Goal: Book appointment/travel/reservation

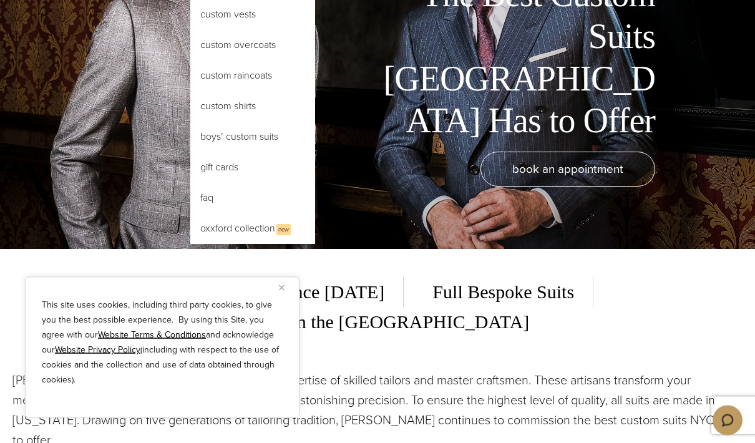
scroll to position [194, 0]
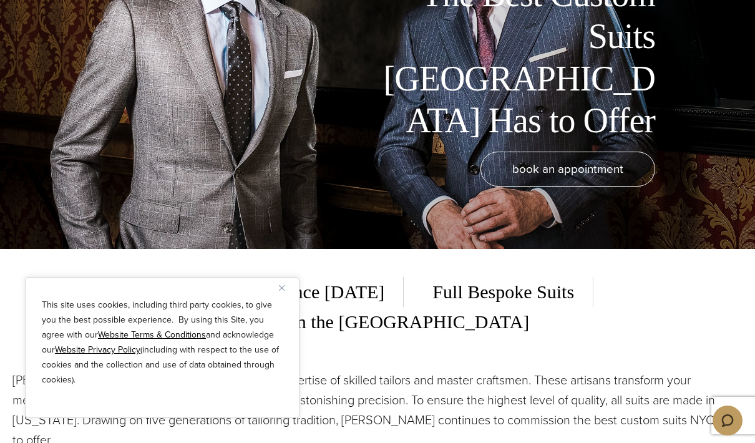
click at [282, 291] on img "Close" at bounding box center [282, 288] width 6 height 6
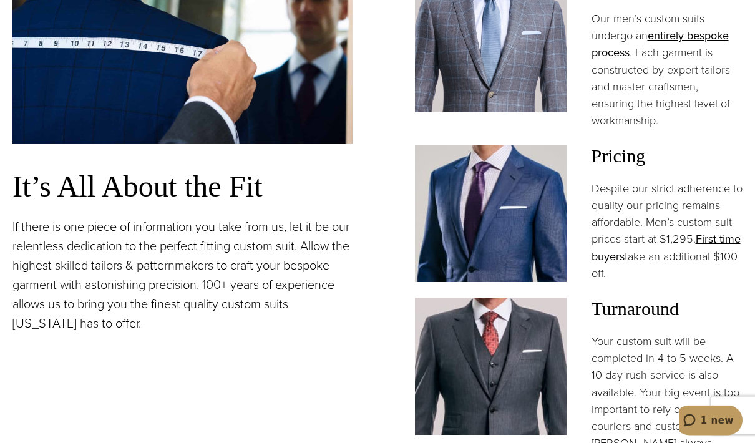
scroll to position [942, 0]
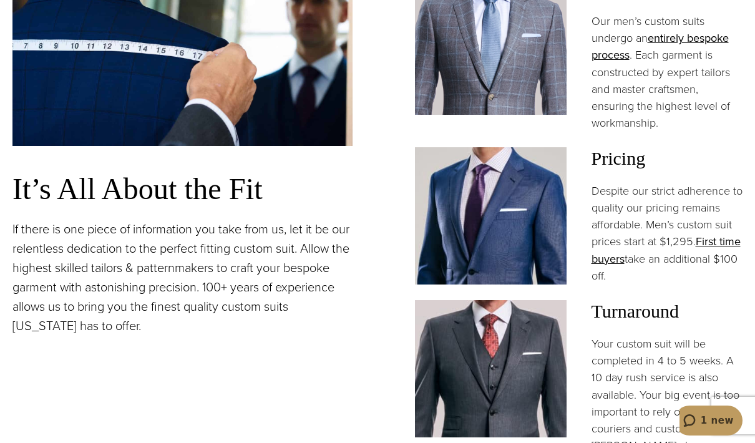
click at [623, 155] on h3 "Pricing" at bounding box center [668, 158] width 152 height 22
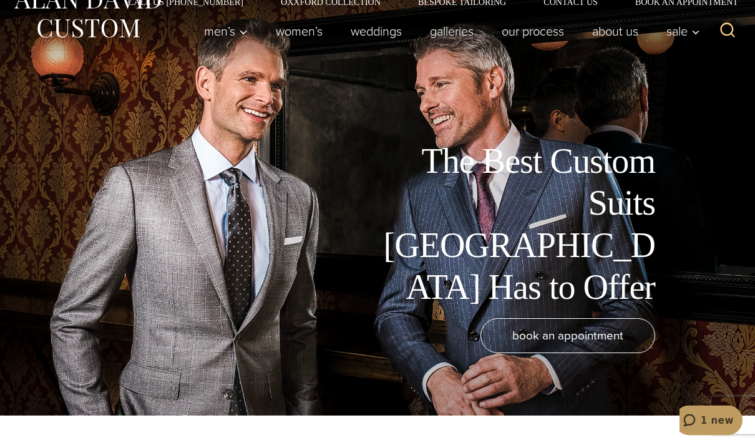
scroll to position [90, 0]
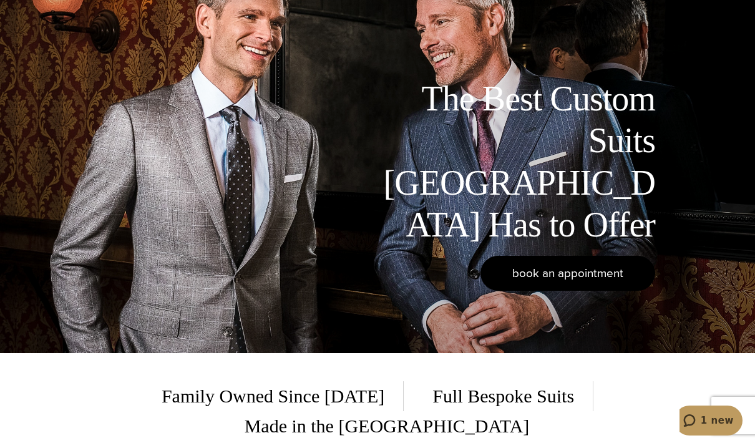
click at [582, 282] on span "book an appointment" at bounding box center [567, 273] width 111 height 18
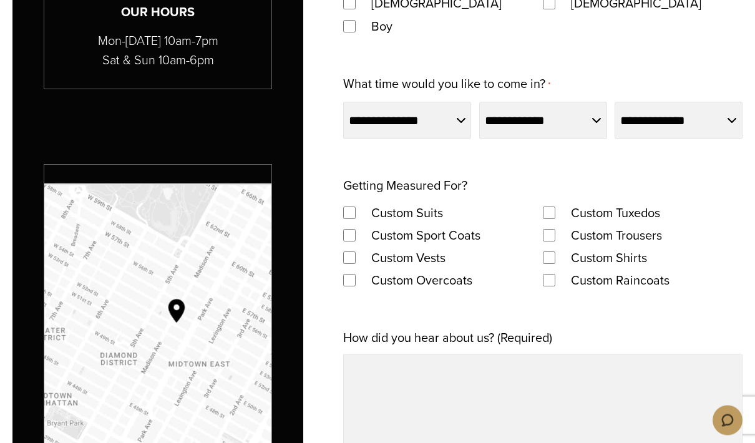
scroll to position [886, 0]
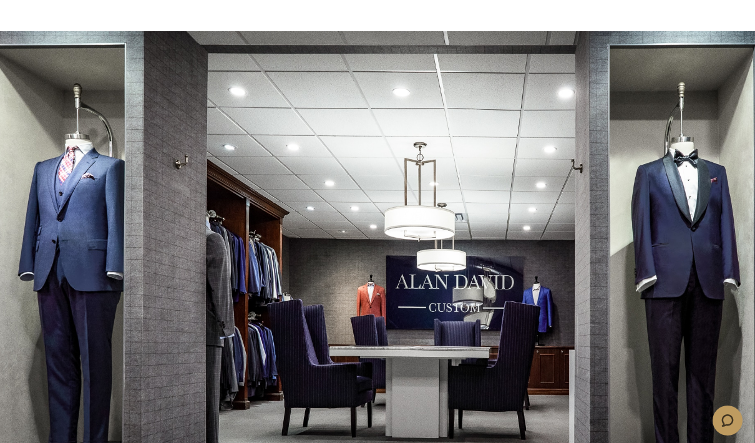
click at [3, 146] on div at bounding box center [377, 252] width 755 height 443
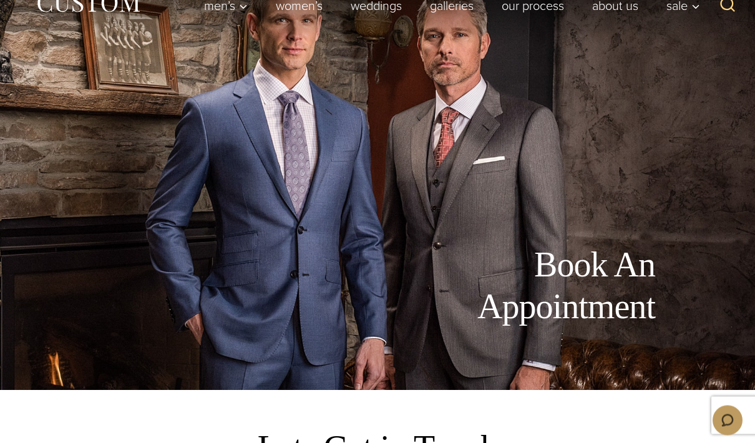
scroll to position [0, 0]
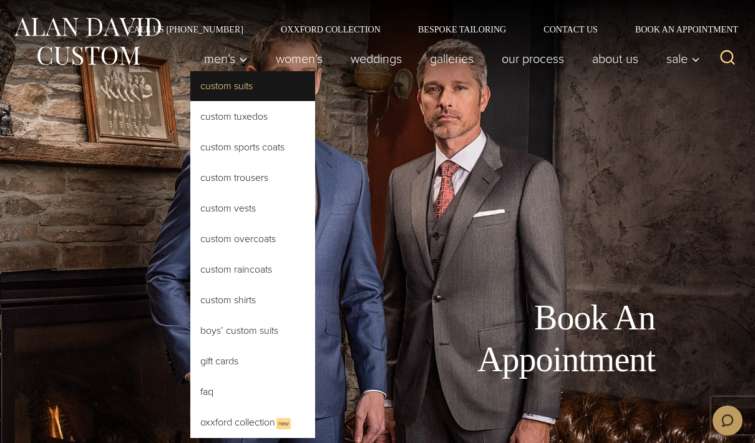
click at [199, 87] on link "Custom Suits" at bounding box center [252, 86] width 125 height 30
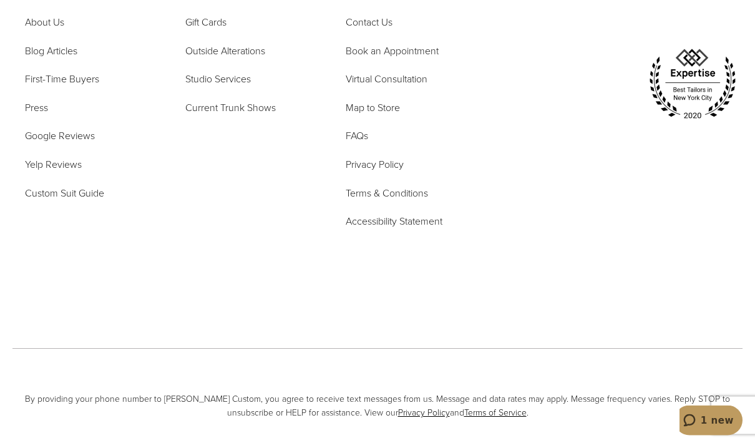
scroll to position [7039, 0]
